Goal: Information Seeking & Learning: Learn about a topic

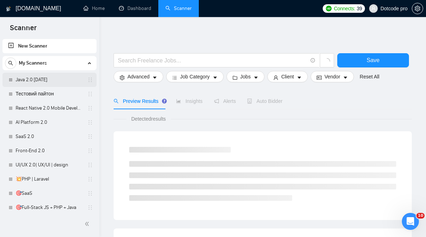
click at [24, 80] on link "Java 2.0 [DATE]" at bounding box center [49, 80] width 67 height 14
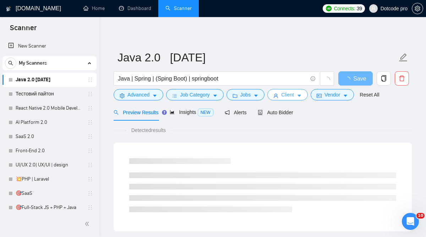
click at [291, 100] on button "Client" at bounding box center [287, 94] width 40 height 11
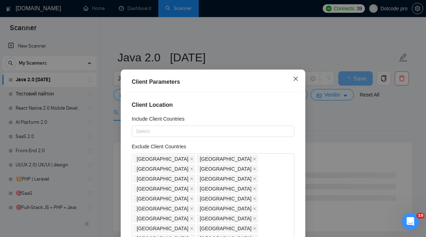
click at [296, 76] on icon "close" at bounding box center [296, 79] width 6 height 6
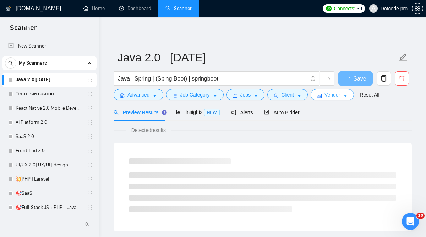
click at [326, 99] on button "Vendor" at bounding box center [332, 94] width 43 height 11
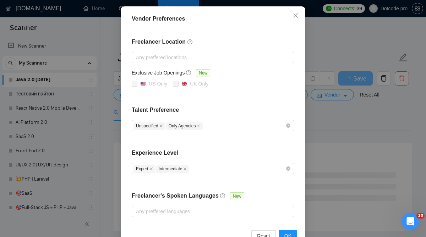
scroll to position [91, 0]
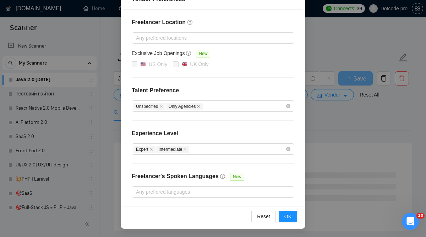
click at [327, 128] on div "Vendor Preferences Freelancer Location Any preffered locations Exclusive Job Op…" at bounding box center [213, 118] width 426 height 237
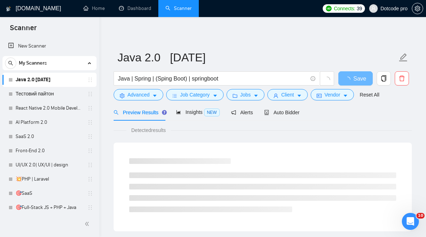
scroll to position [56, 0]
click at [244, 92] on span "Jobs" at bounding box center [245, 95] width 11 height 8
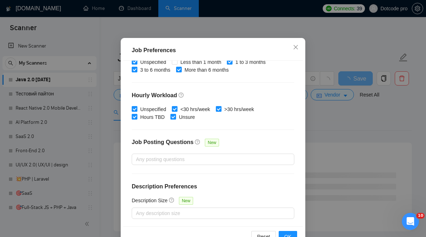
scroll to position [52, 0]
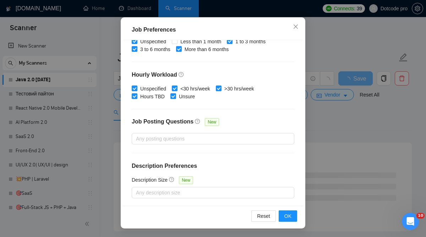
click at [328, 120] on div "Job Preferences Budget Project Type All Fixed Price Hourly Rate Fixed Price Bud…" at bounding box center [213, 118] width 426 height 237
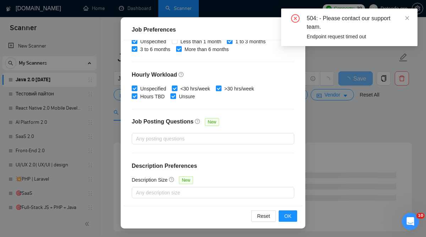
scroll to position [25, 0]
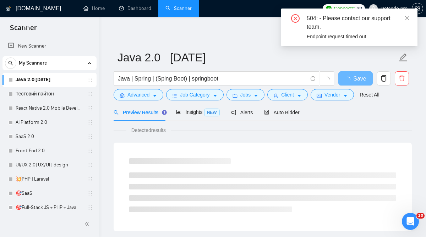
click at [193, 102] on form "Java 2.0 [DATE] Java | Spring | (Sping Boot) | springboot Save Advanced Job Cat…" at bounding box center [263, 75] width 298 height 58
click at [193, 97] on span "Job Category" at bounding box center [194, 95] width 29 height 8
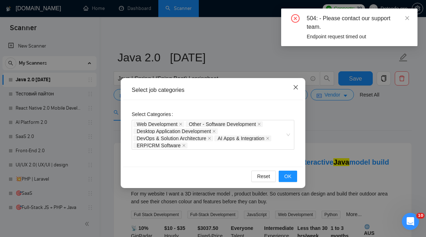
click at [296, 88] on icon "close" at bounding box center [296, 87] width 4 height 4
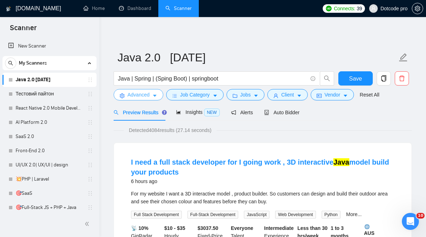
click at [138, 93] on span "Advanced" at bounding box center [138, 95] width 22 height 8
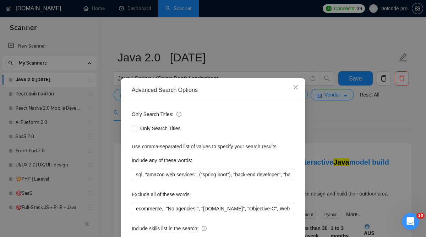
scroll to position [58, 0]
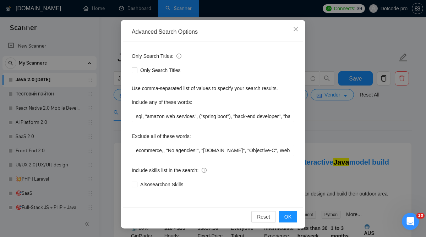
click at [324, 113] on div "Advanced Search Options Only Search Titles: Only Search Titles Use comma-separa…" at bounding box center [213, 118] width 426 height 237
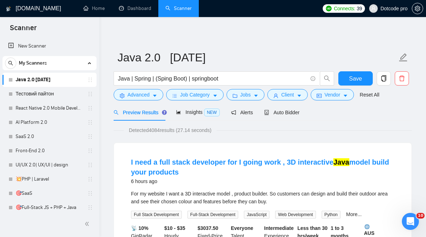
scroll to position [23, 0]
click at [60, 92] on link "Тестовий пайтон" at bounding box center [49, 94] width 67 height 14
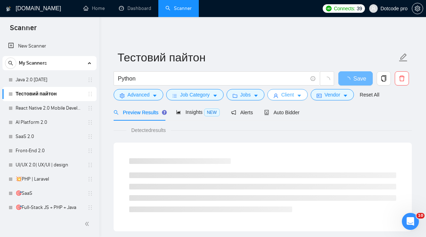
click at [302, 95] on icon "caret-down" at bounding box center [299, 95] width 5 height 5
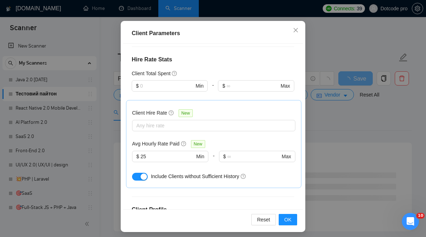
scroll to position [50, 0]
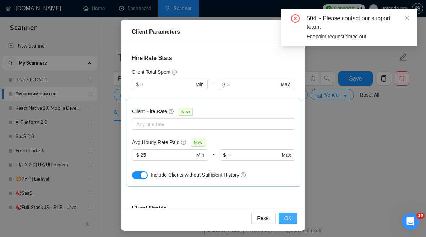
click at [287, 220] on span "OK" at bounding box center [287, 218] width 7 height 8
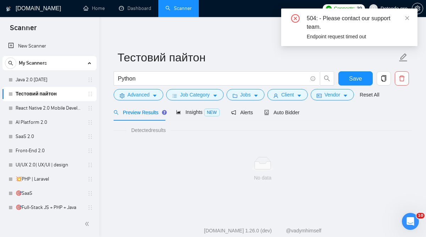
scroll to position [25, 0]
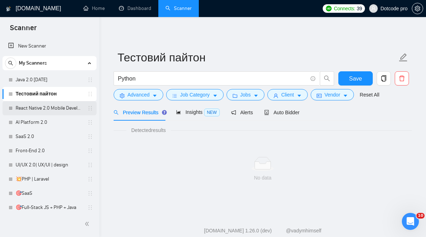
click at [50, 110] on link "React Native 2.0 Mobile Development" at bounding box center [49, 108] width 67 height 14
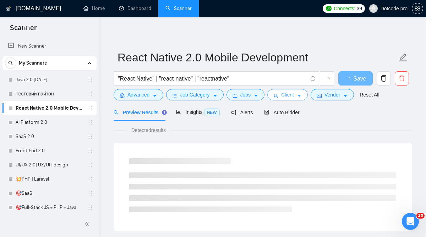
click at [302, 94] on icon "caret-down" at bounding box center [299, 95] width 5 height 5
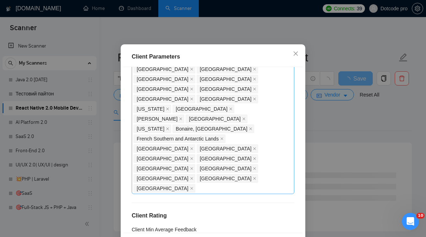
scroll to position [710, 0]
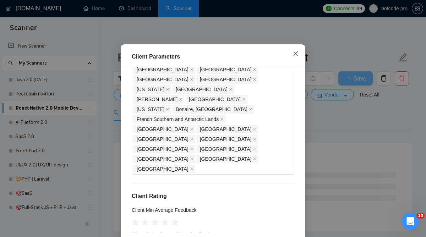
click at [296, 56] on icon "close" at bounding box center [296, 54] width 6 height 6
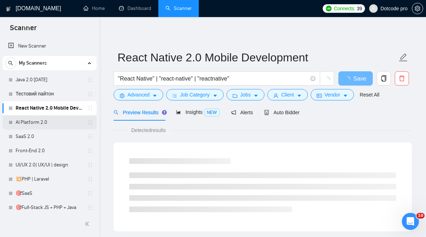
click at [42, 126] on link "AI Platform 2.0" at bounding box center [49, 122] width 67 height 14
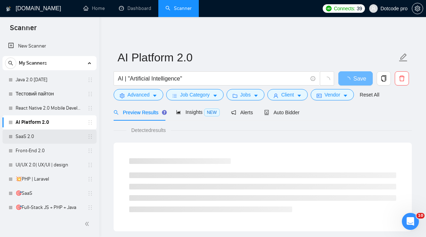
click at [38, 136] on link "SaaS 2.0" at bounding box center [49, 137] width 67 height 14
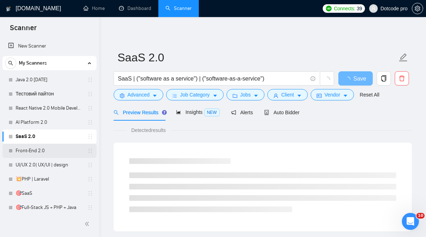
click at [33, 152] on link "Front-End 2.0" at bounding box center [49, 151] width 67 height 14
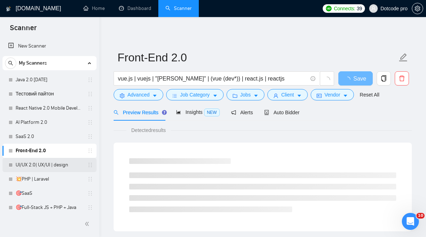
click at [30, 168] on link "UI/UX 2.0| UX/UI | design" at bounding box center [49, 165] width 67 height 14
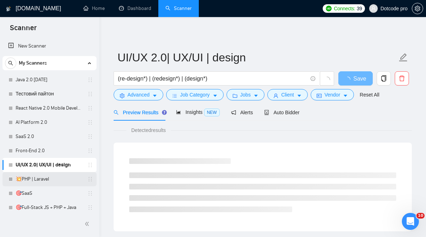
click at [30, 178] on link "💥PHP | Laravel" at bounding box center [49, 179] width 67 height 14
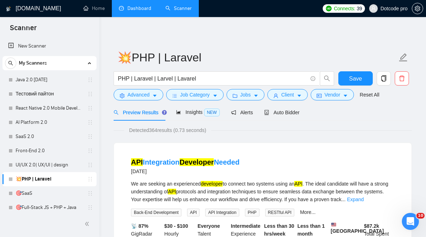
click at [125, 5] on link "Dashboard" at bounding box center [135, 8] width 32 height 6
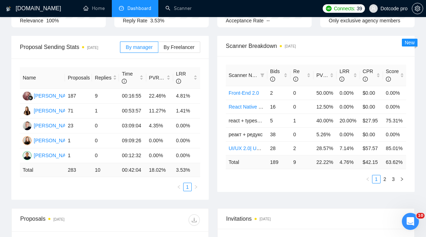
scroll to position [108, 0]
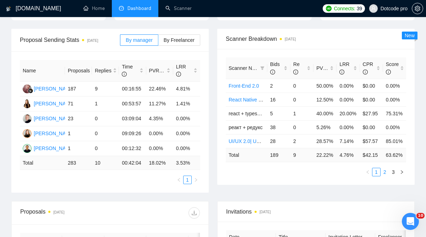
click at [385, 176] on link "2" at bounding box center [385, 172] width 8 height 8
click at [393, 176] on link "3" at bounding box center [393, 172] width 8 height 8
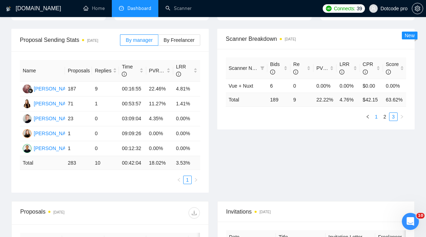
click at [376, 121] on link "1" at bounding box center [376, 117] width 8 height 8
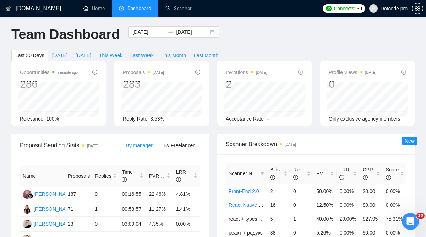
scroll to position [0, 0]
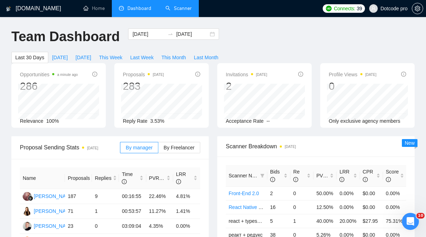
click at [175, 11] on link "Scanner" at bounding box center [178, 8] width 26 height 6
